Goal: Task Accomplishment & Management: Manage account settings

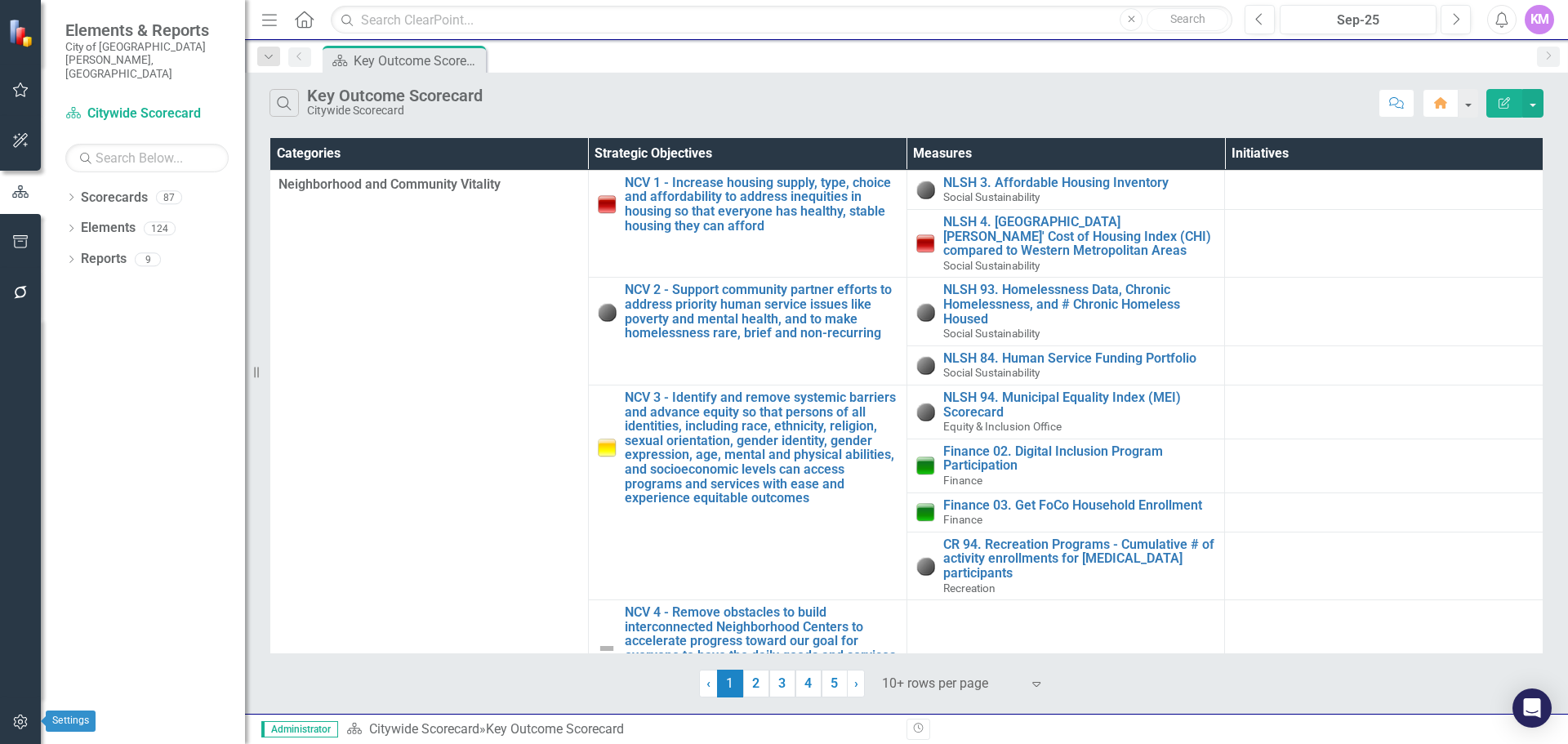
click at [5, 720] on button "button" at bounding box center [20, 722] width 36 height 34
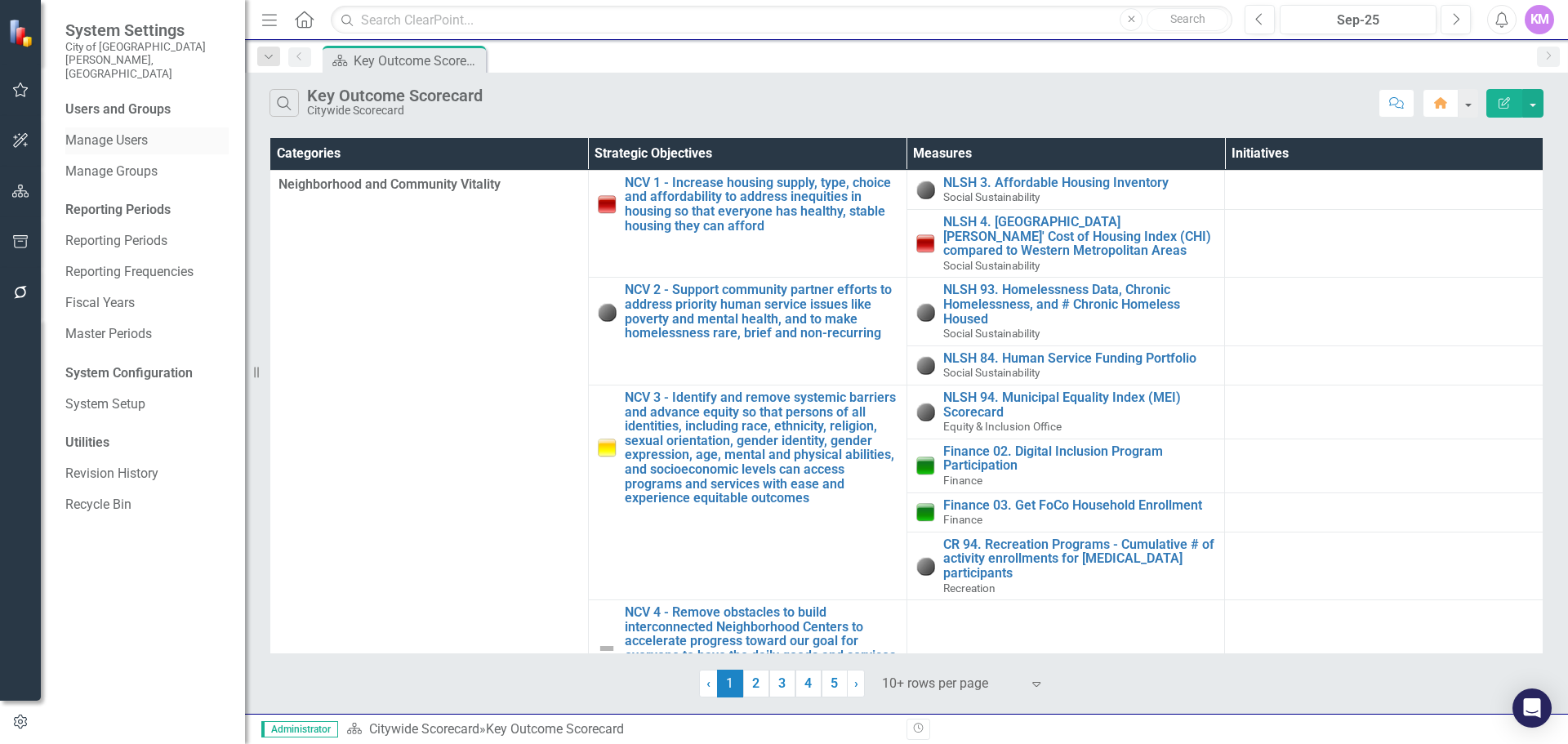
click at [137, 132] on link "Manage Users" at bounding box center [147, 141] width 163 height 19
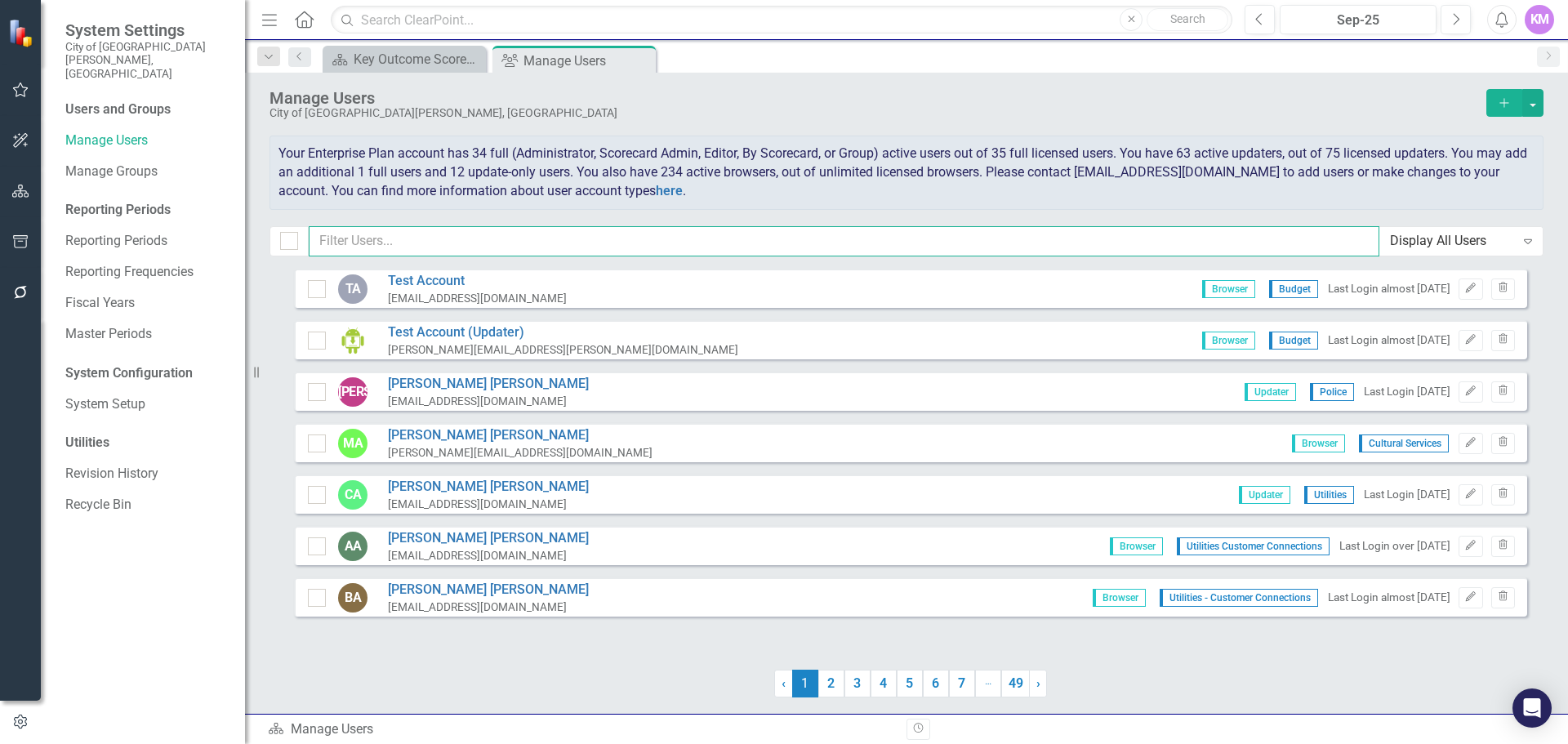
click at [414, 241] on input "text" at bounding box center [845, 241] width 1071 height 31
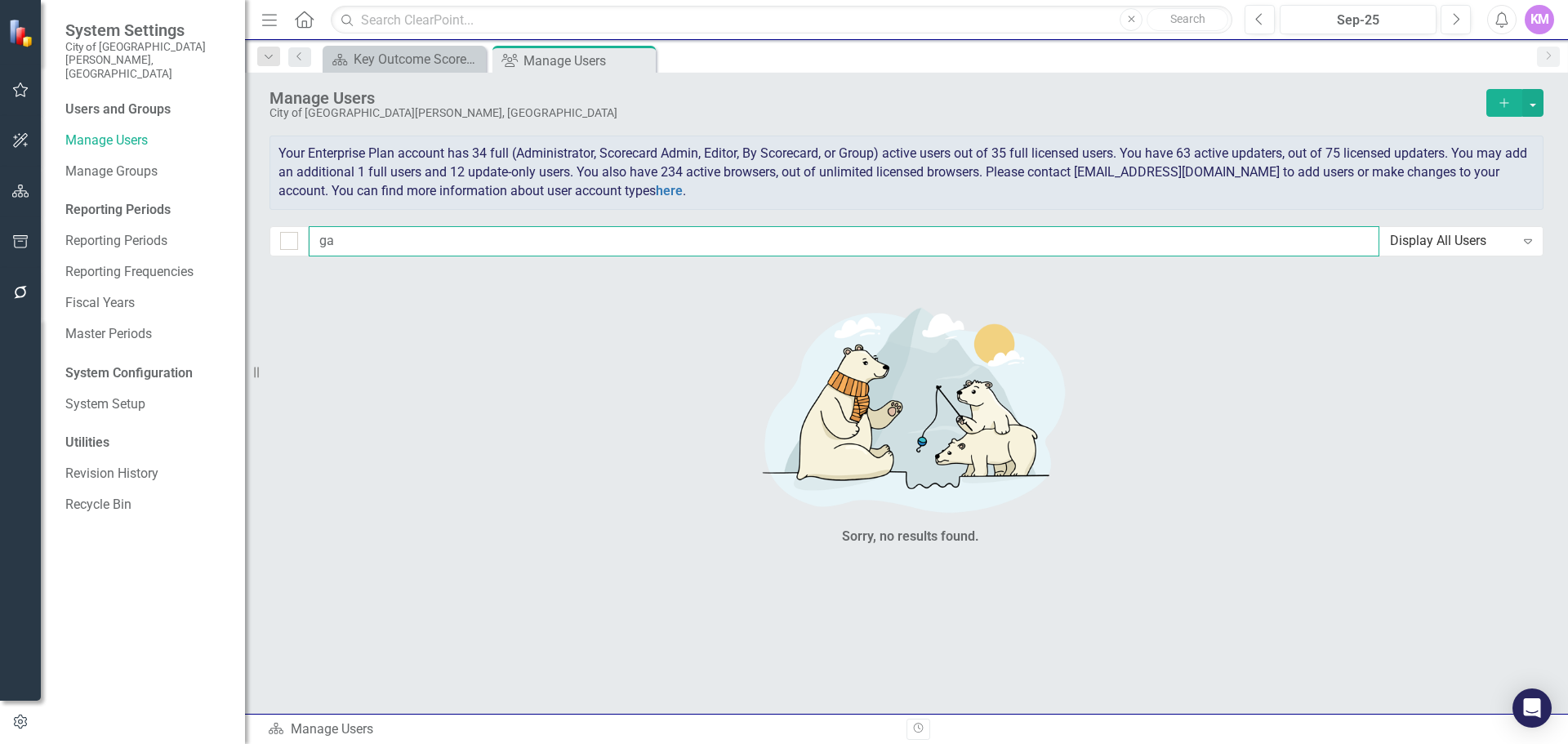
type input "g"
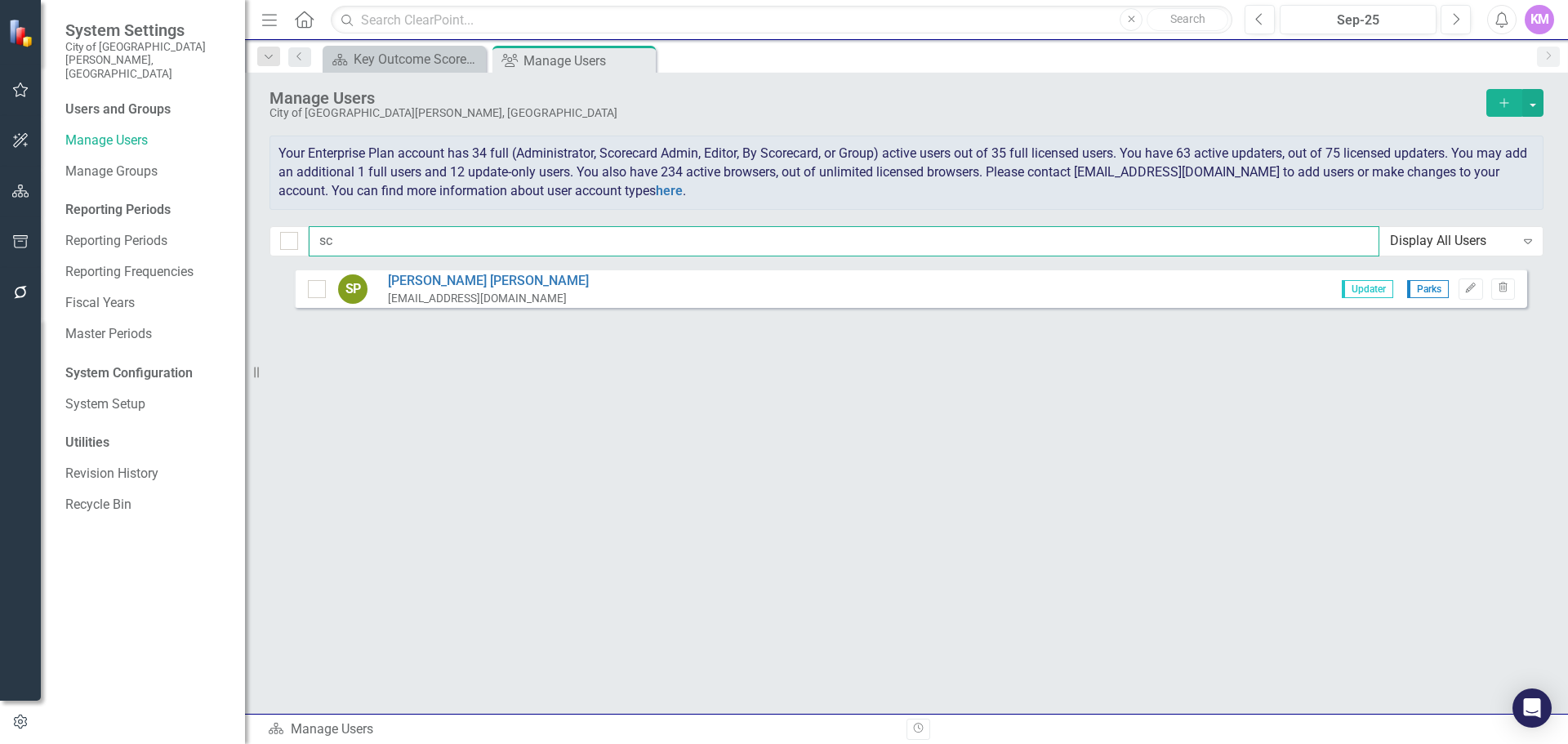
type input "s"
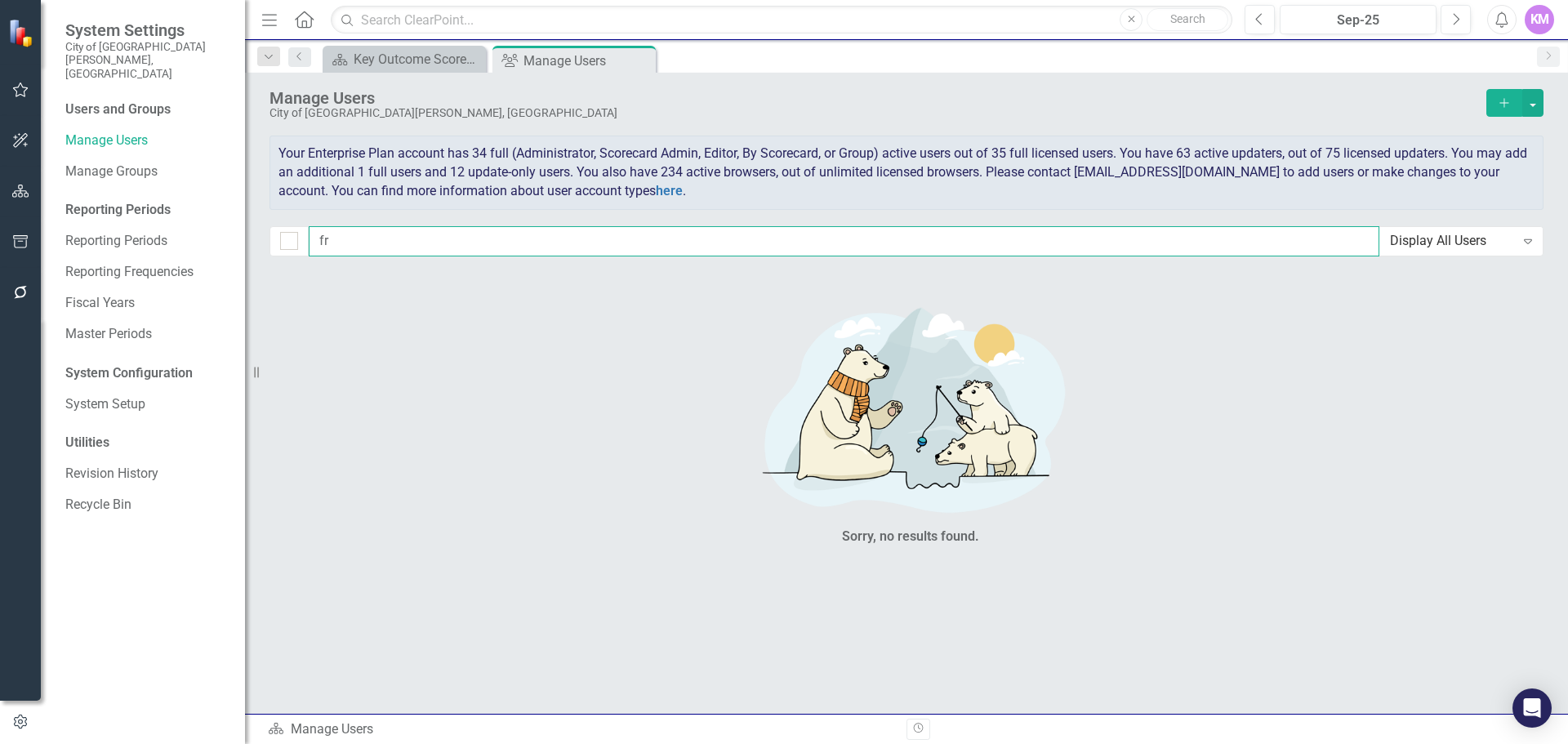
type input "f"
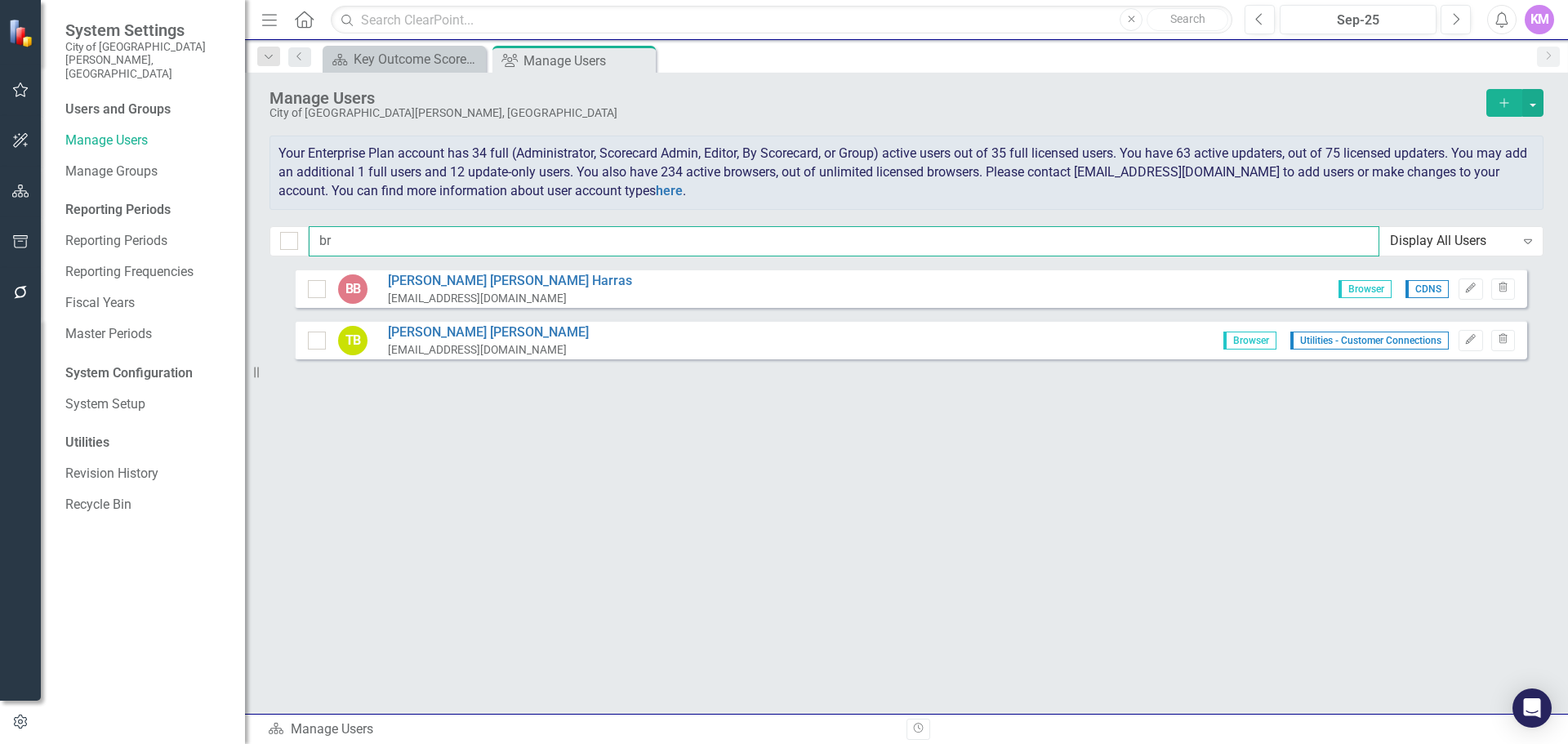
type input "b"
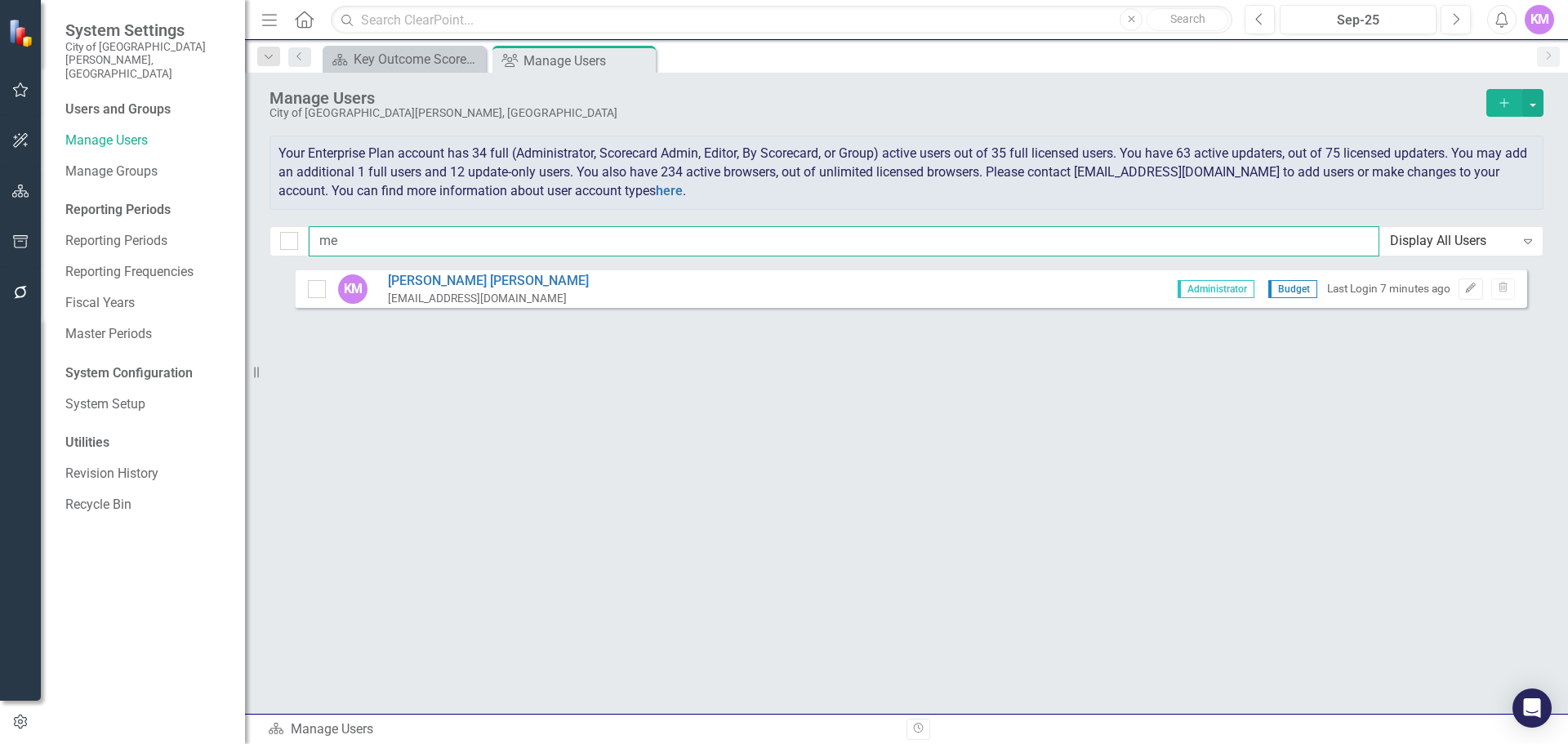
type input "m"
type input "k"
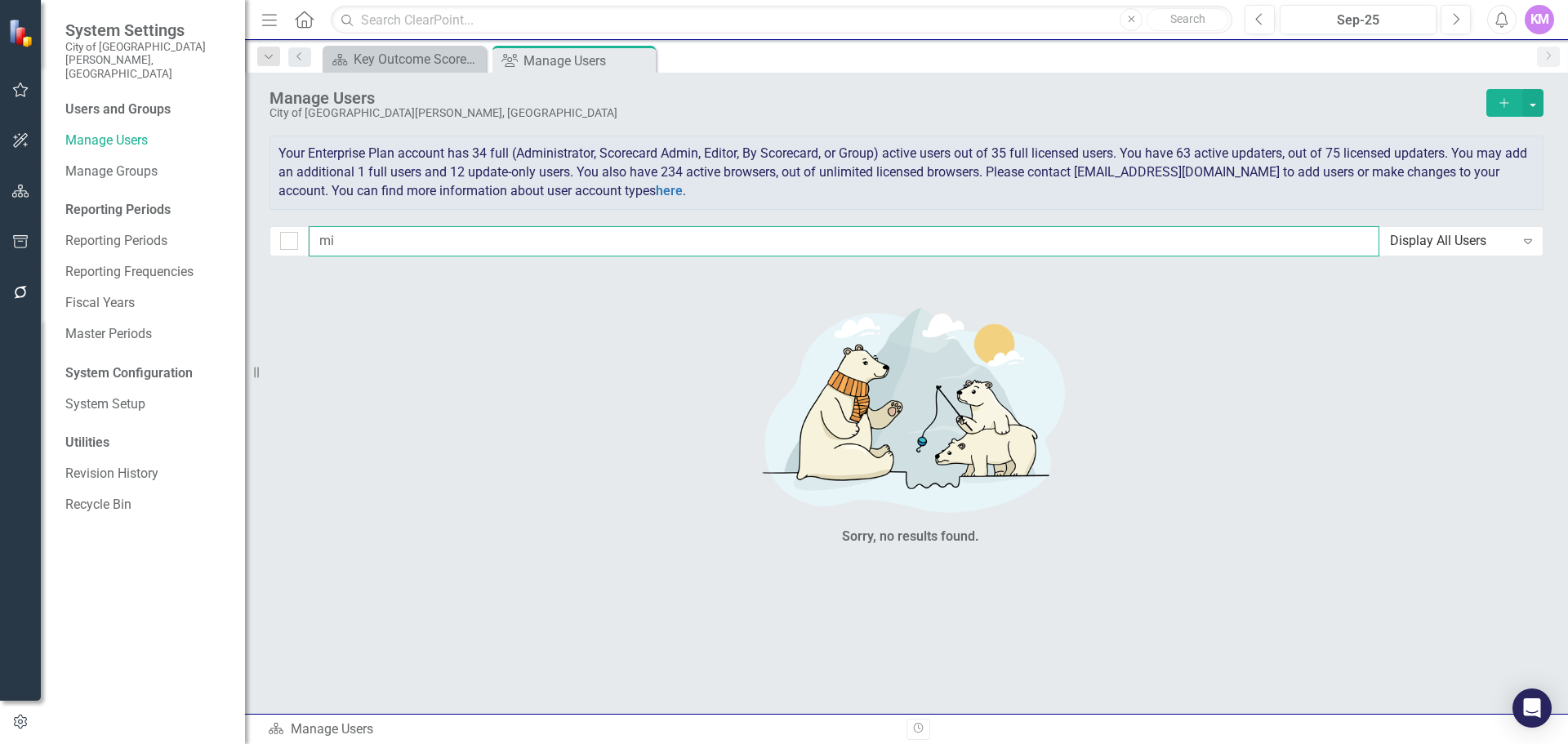
type input "m"
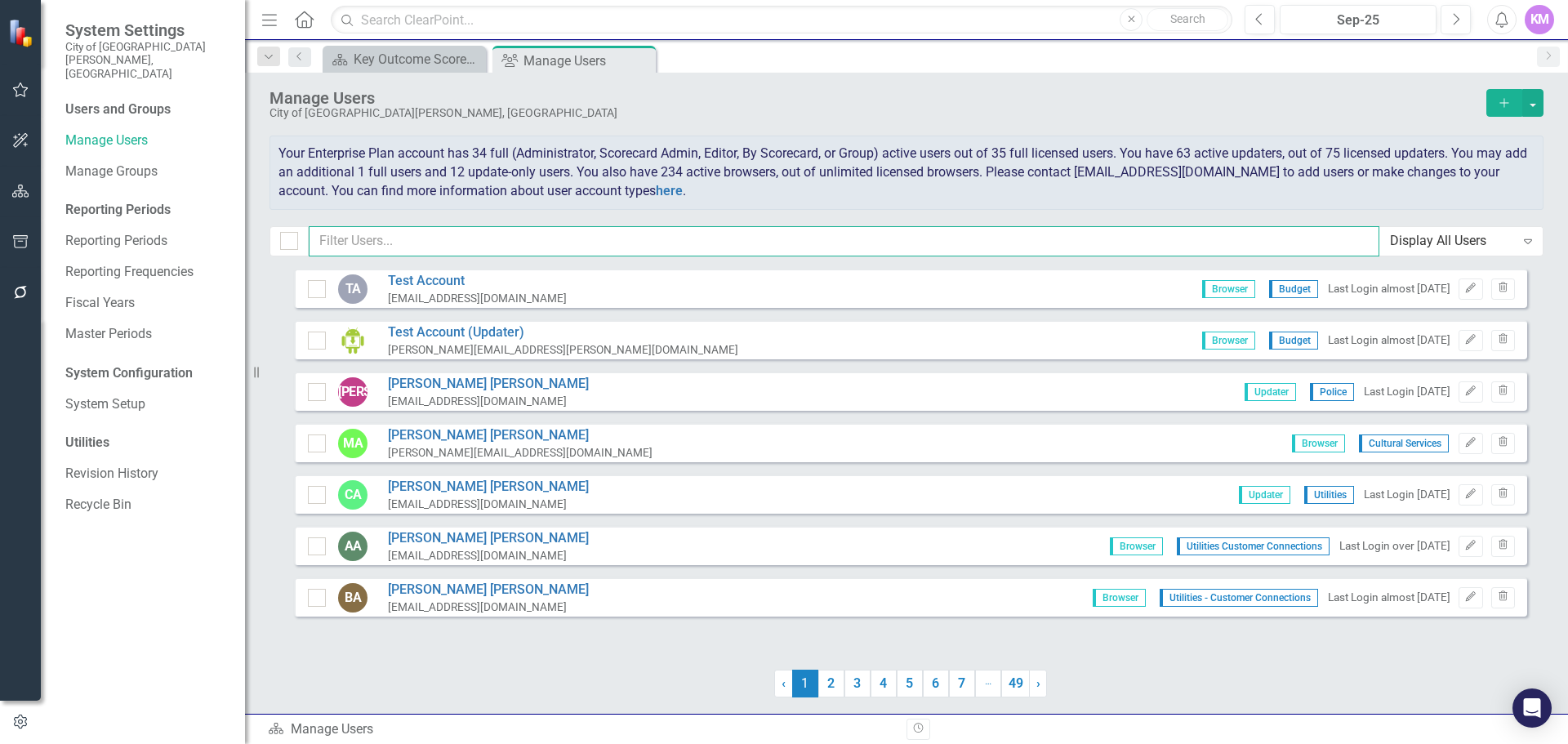
click at [448, 243] on input "text" at bounding box center [845, 241] width 1071 height 31
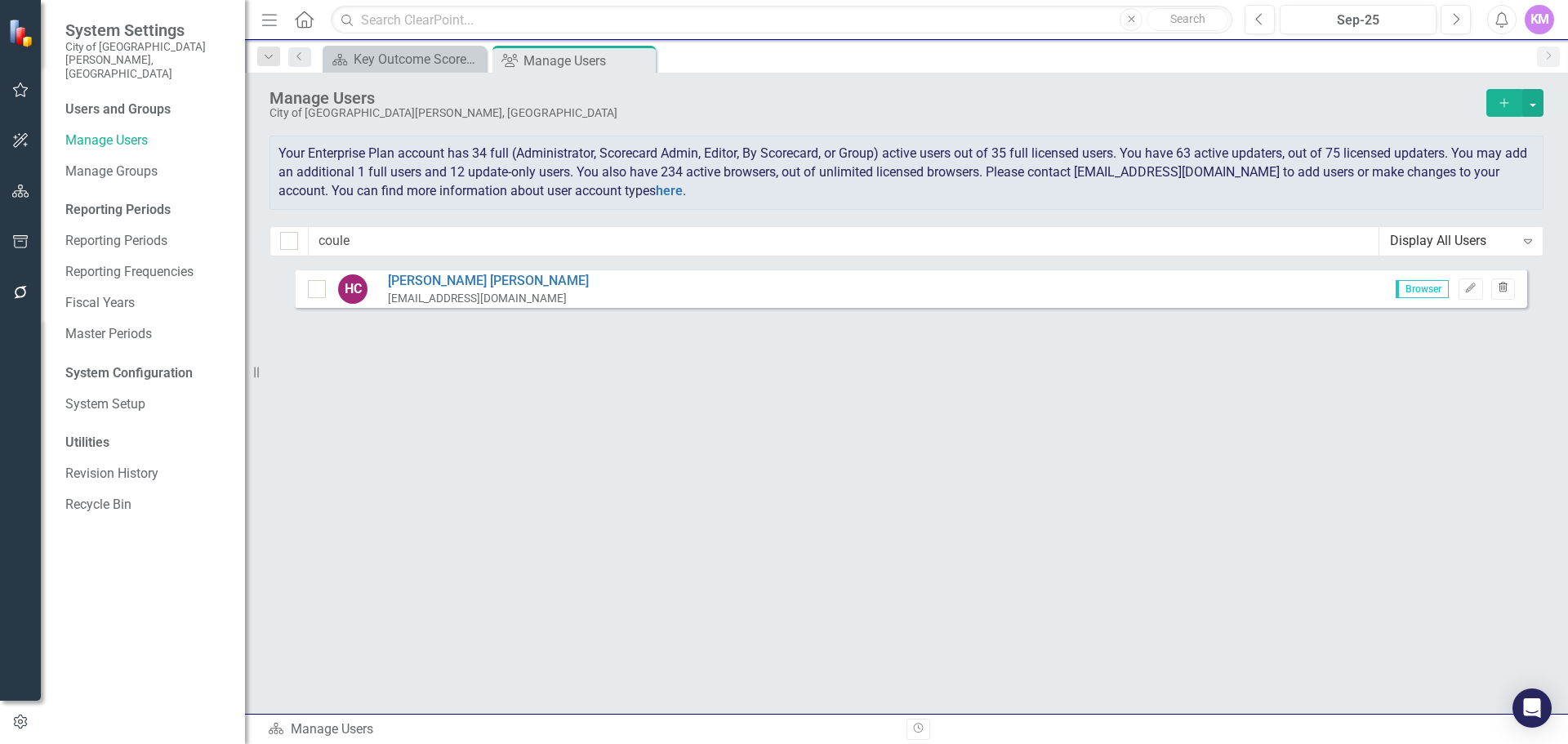
click at [1507, 292] on icon "Trash" at bounding box center [1503, 288] width 12 height 10
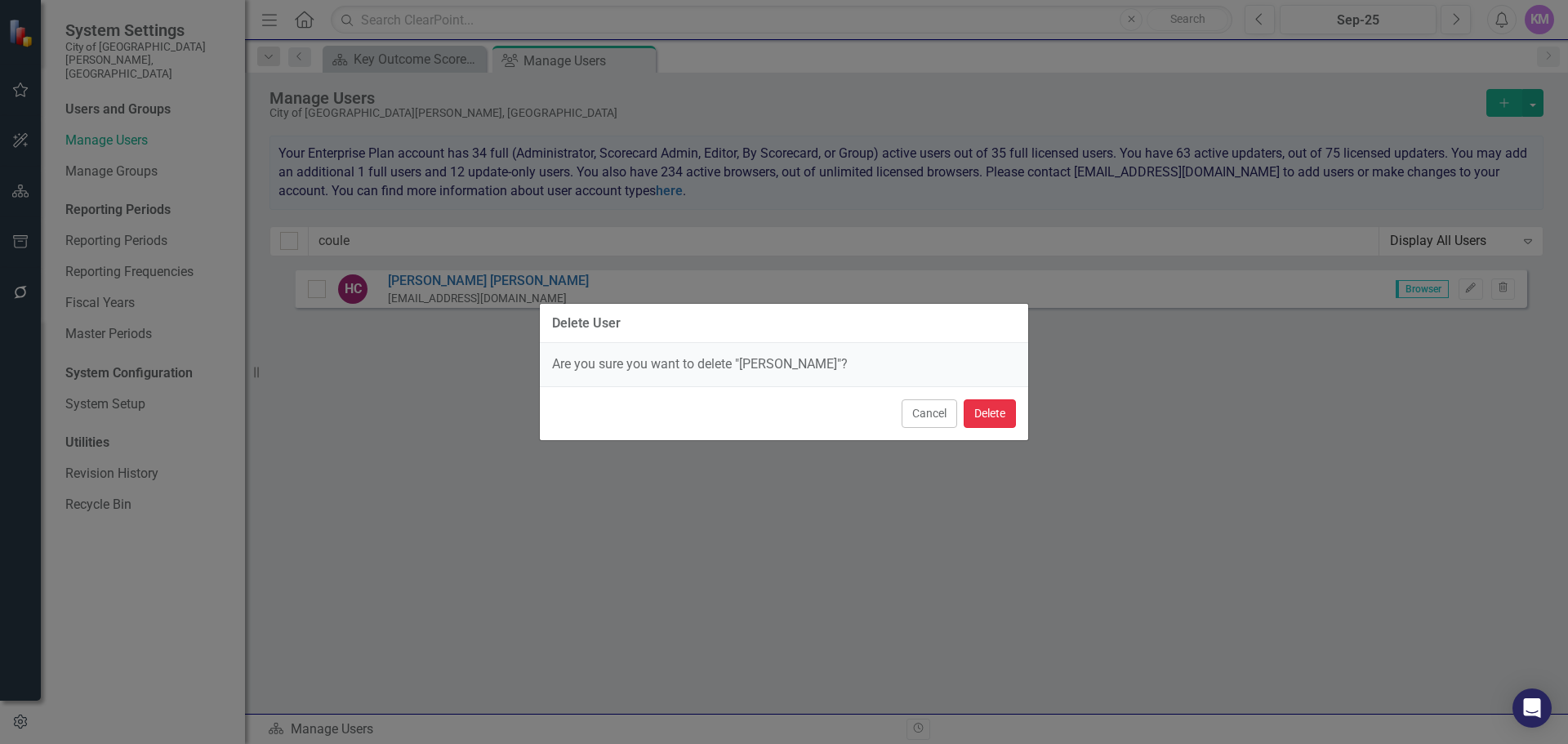
click at [992, 418] on button "Delete" at bounding box center [989, 413] width 52 height 29
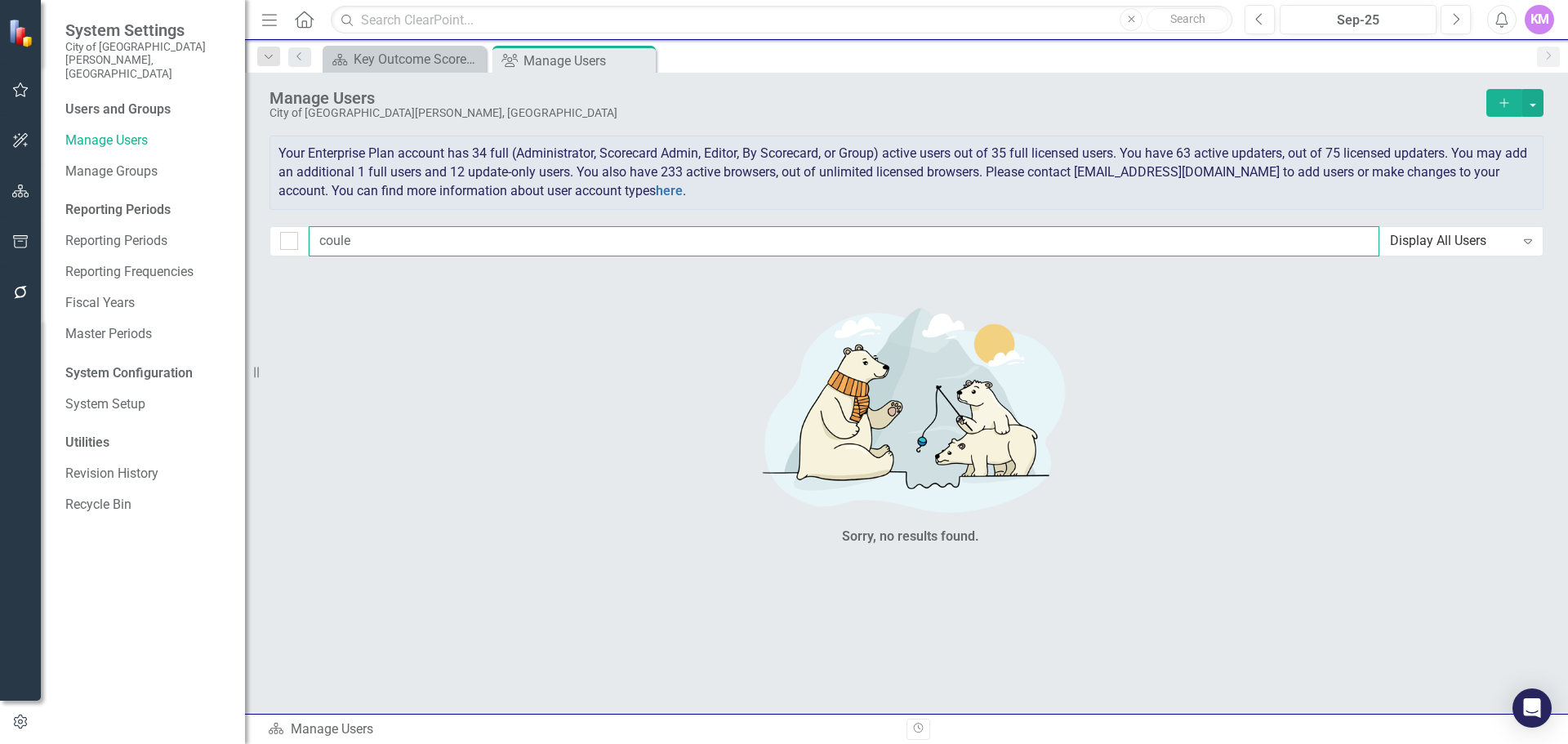
click at [559, 250] on input "coule" at bounding box center [845, 241] width 1071 height 31
type input "k"
type input "M"
type input "S"
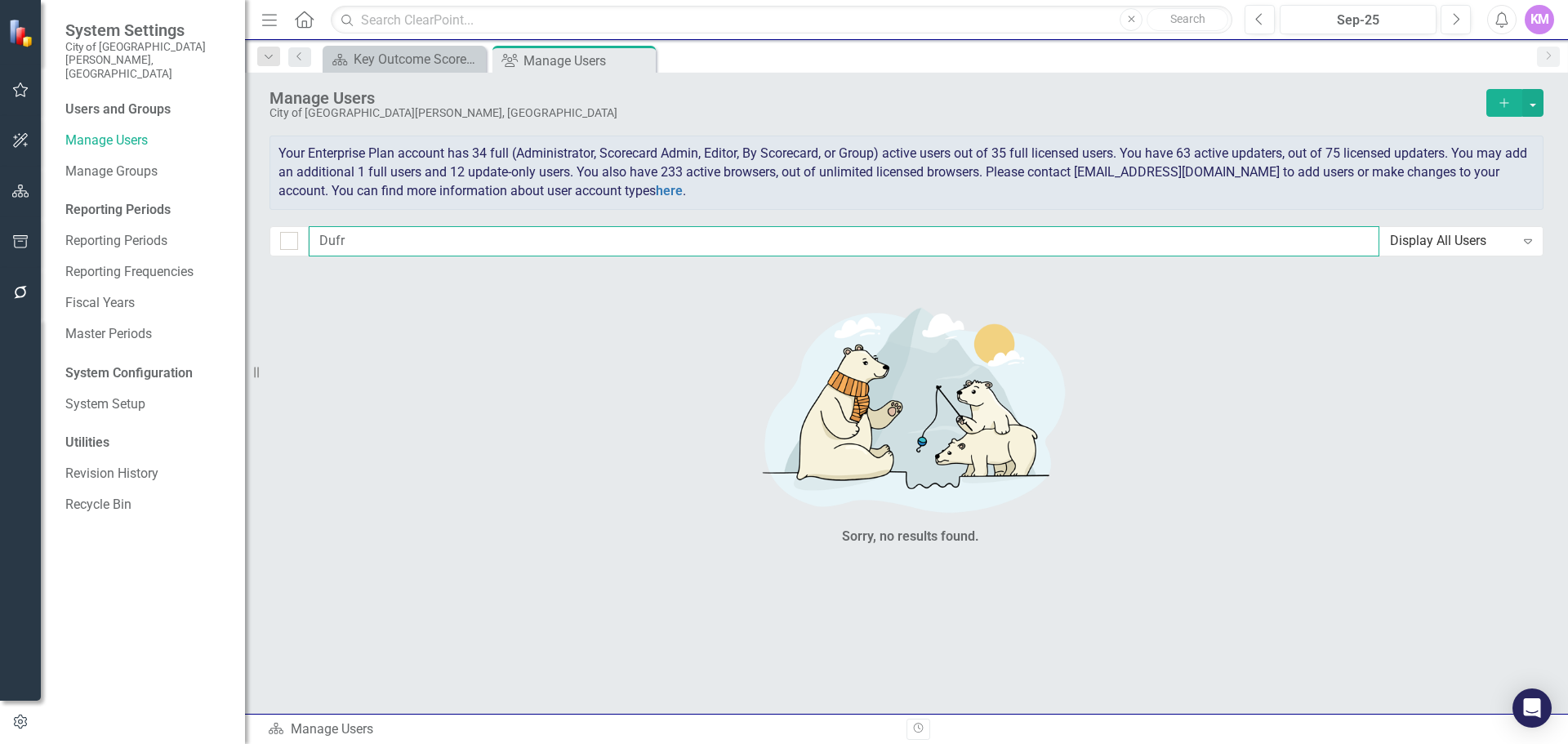
click at [371, 237] on input "Dufr" at bounding box center [845, 241] width 1071 height 31
type input "D"
type input "c"
type input "[PERSON_NAME]"
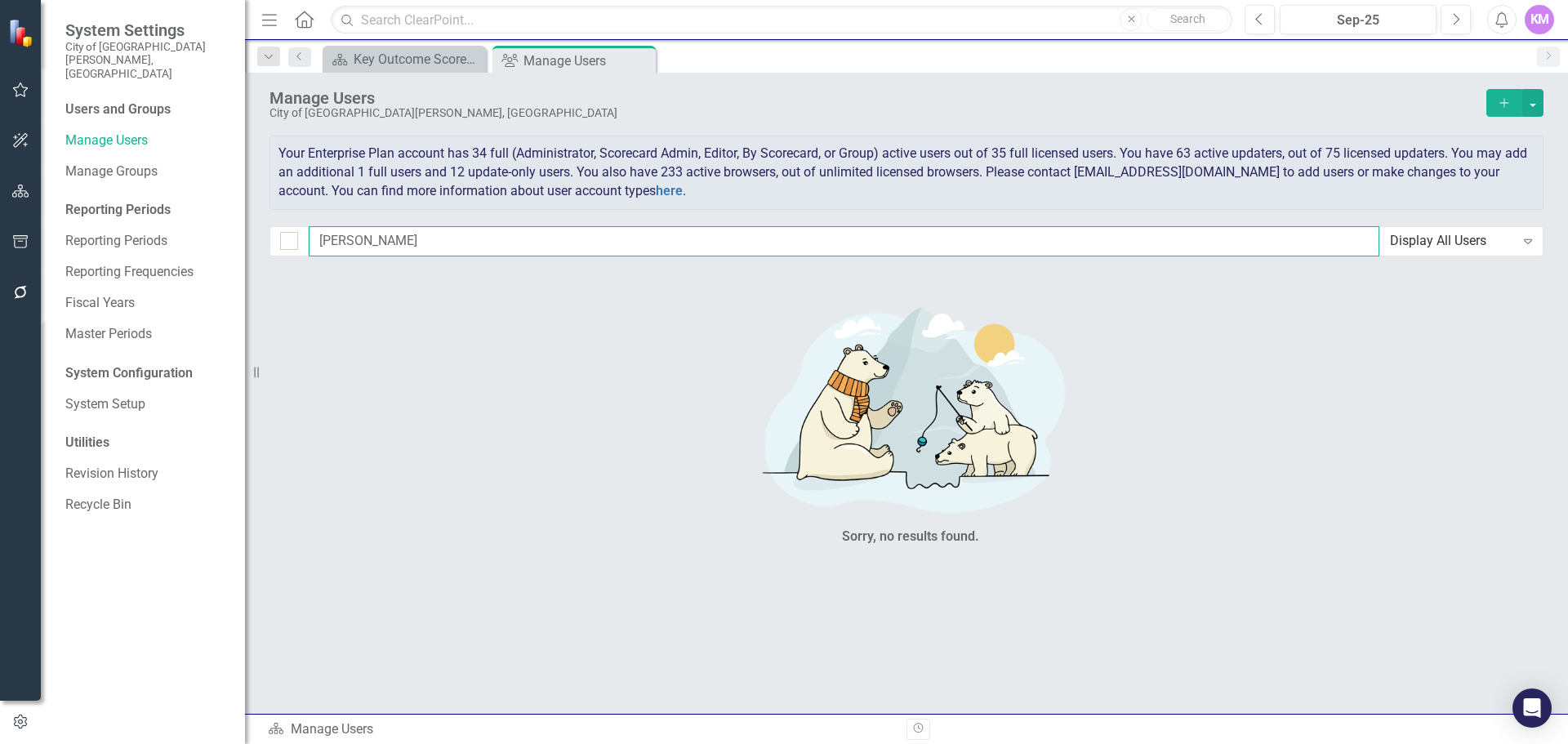
click at [371, 237] on input "[PERSON_NAME]" at bounding box center [845, 241] width 1071 height 31
